Goal: Navigation & Orientation: Find specific page/section

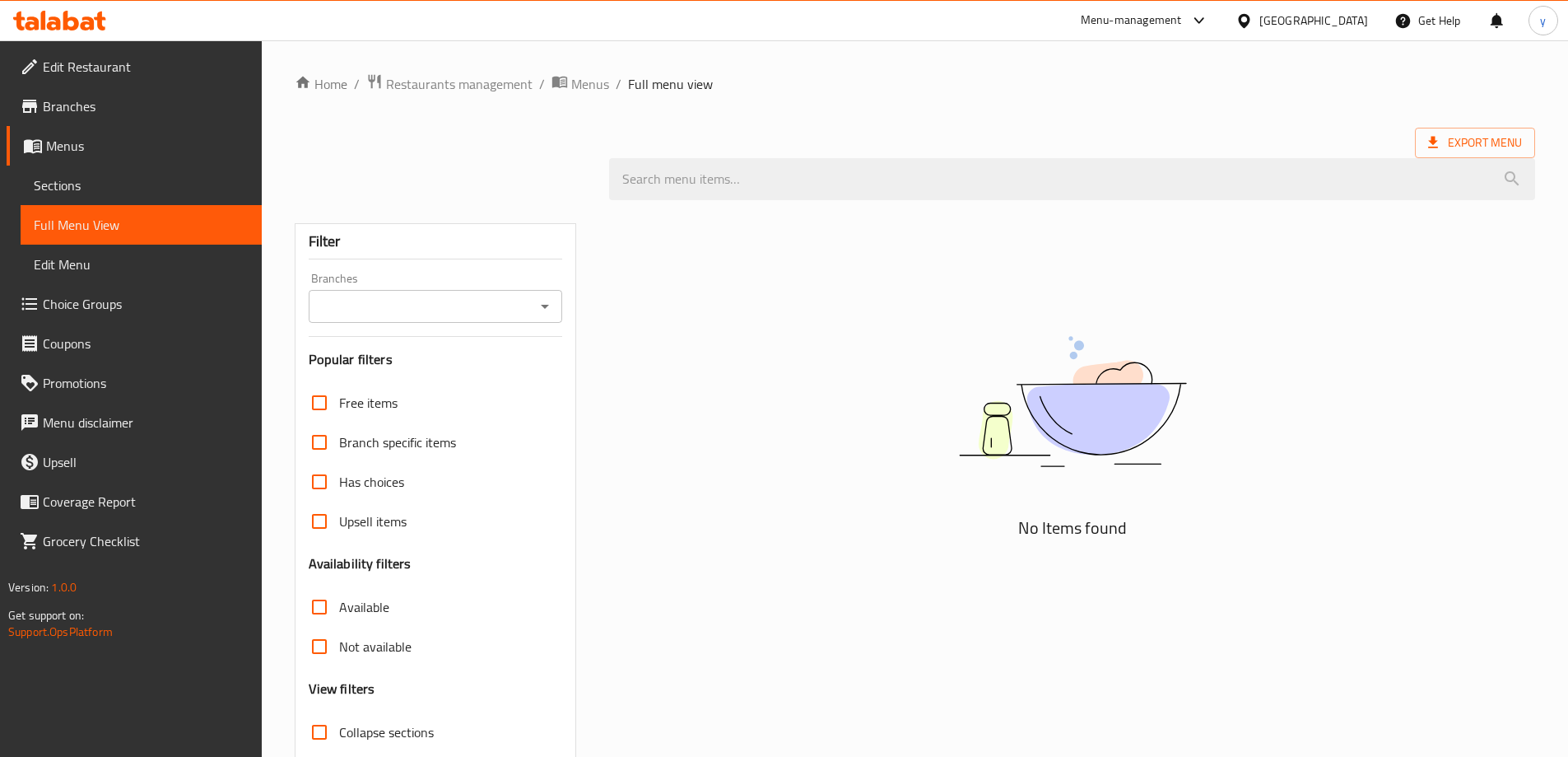
click at [116, 110] on span "Branches" at bounding box center [146, 106] width 205 height 20
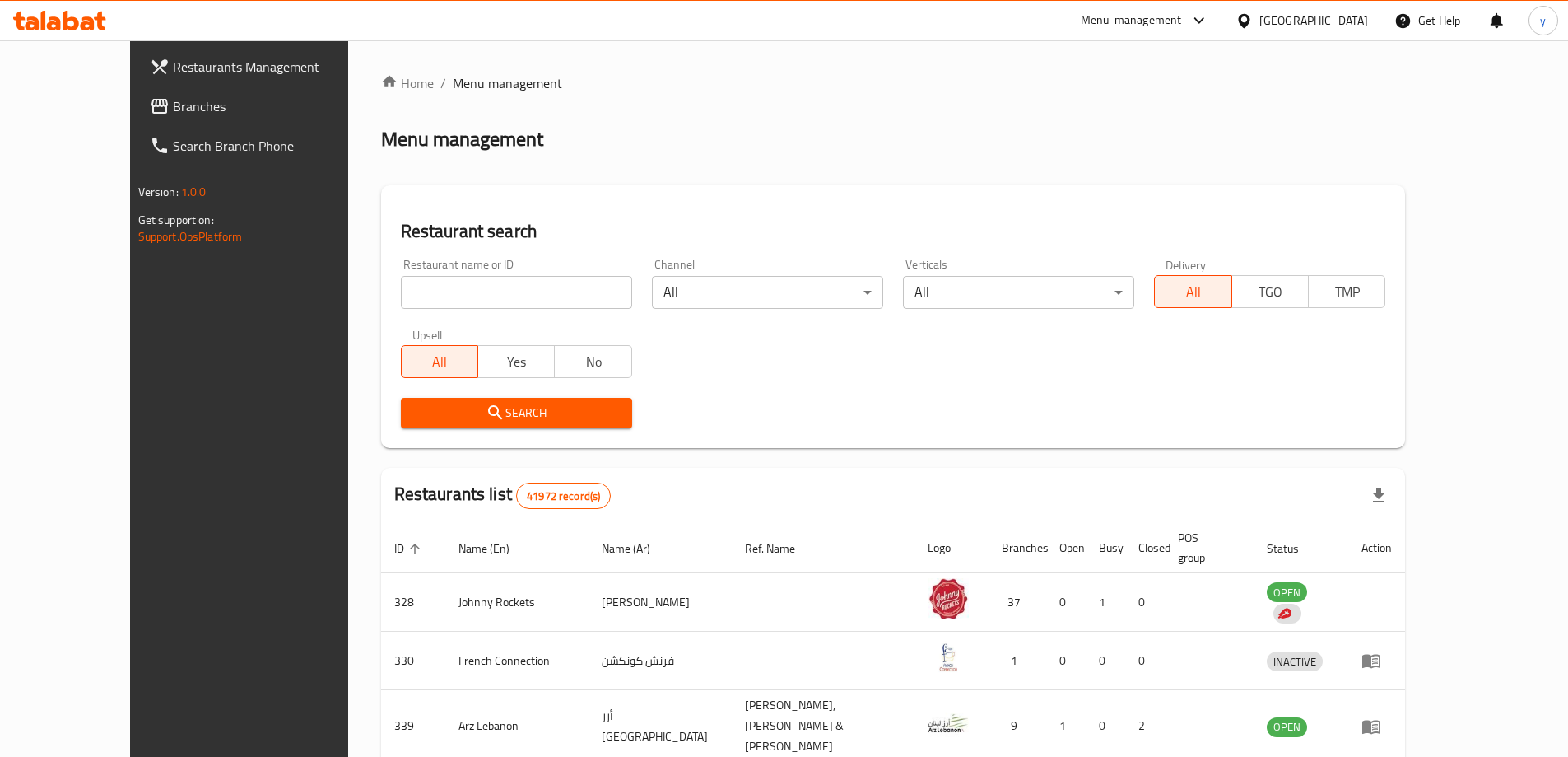
click at [173, 64] on span "Restaurants Management" at bounding box center [276, 66] width 205 height 20
